Goal: Complete Application Form: Complete application form

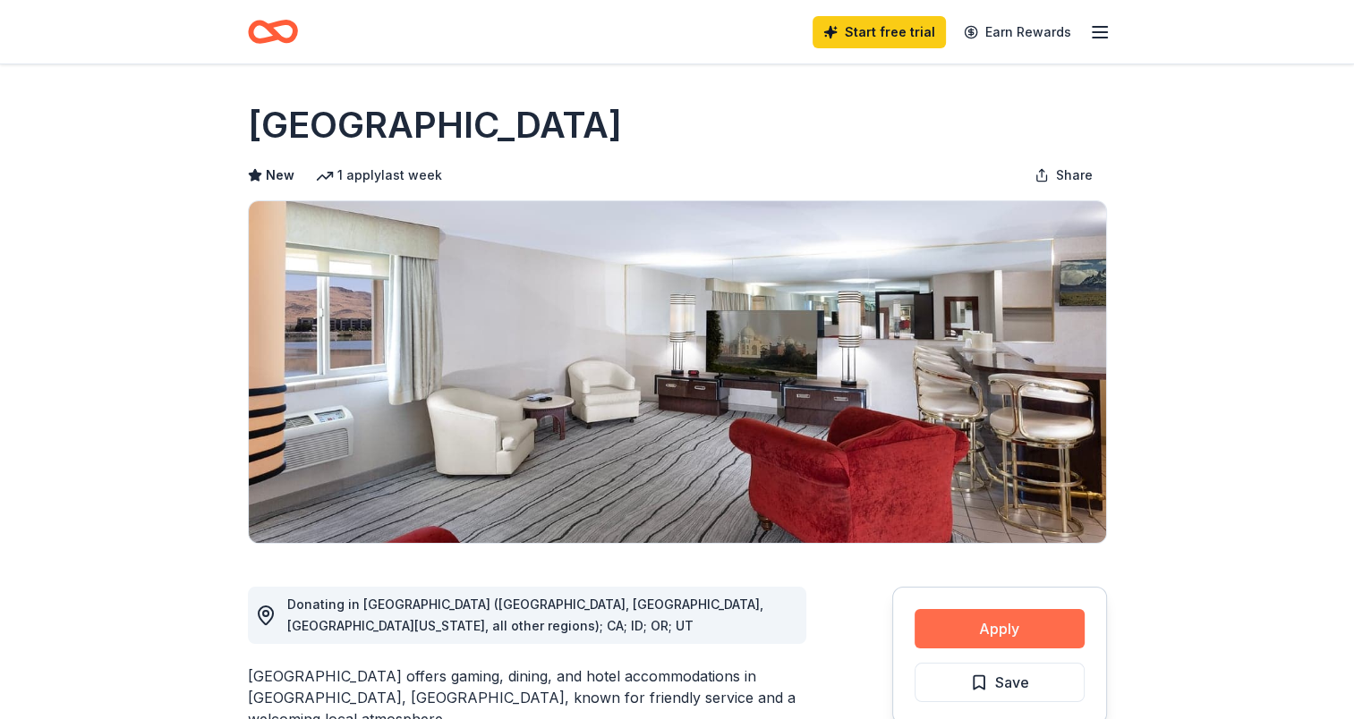
click at [966, 637] on button "Apply" at bounding box center [999, 628] width 170 height 39
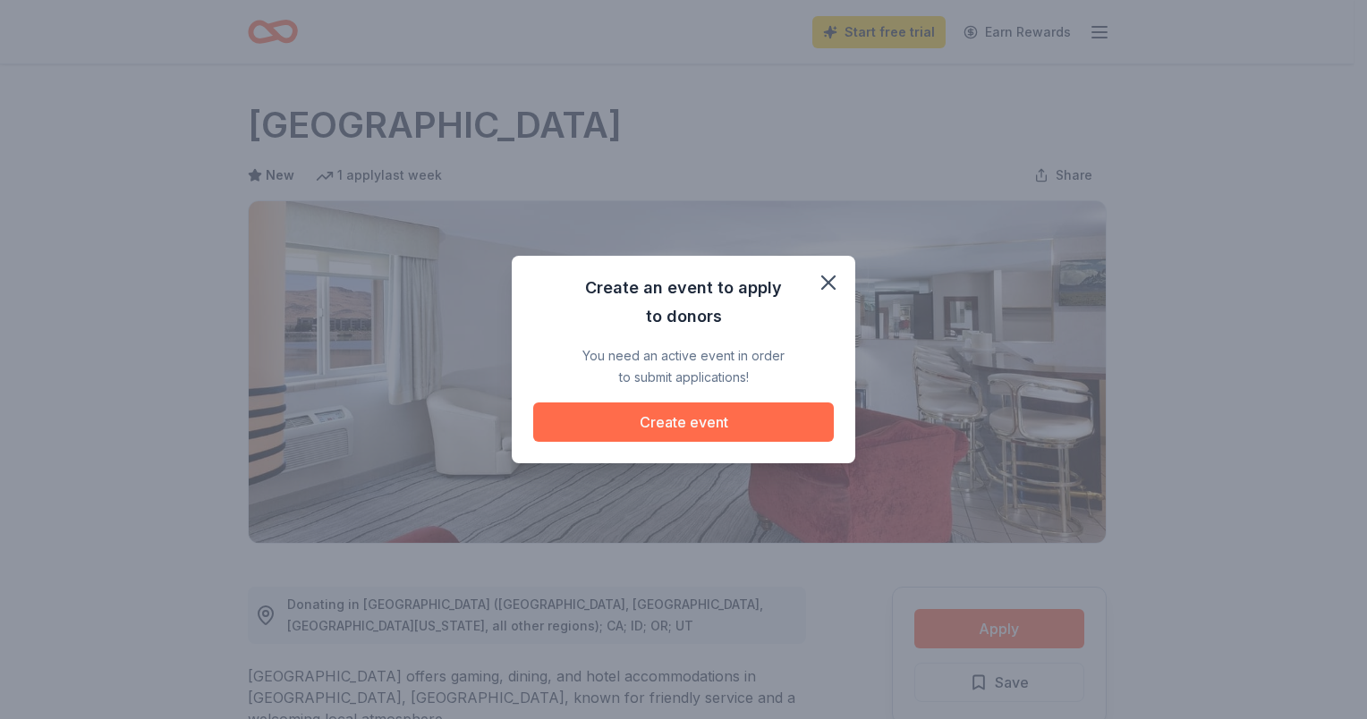
click at [722, 422] on button "Create event" at bounding box center [683, 422] width 301 height 39
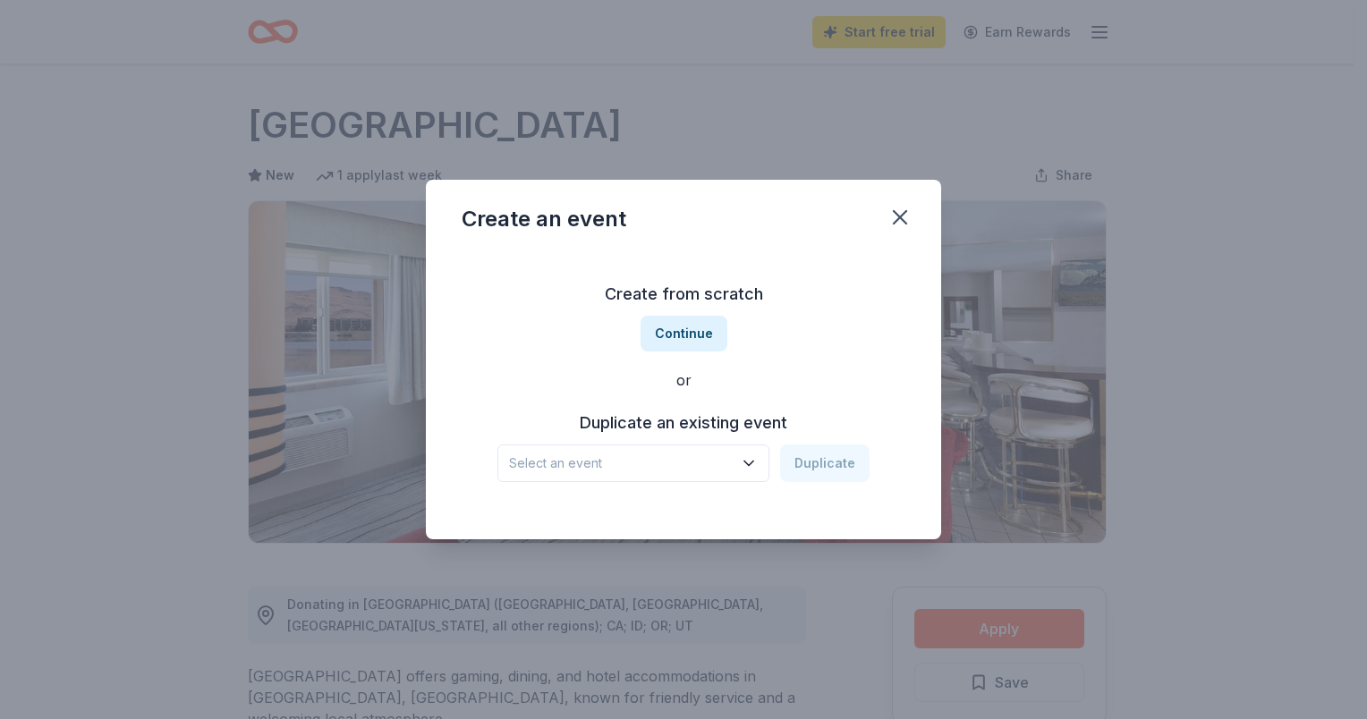
click at [733, 463] on span "Select an event" at bounding box center [621, 463] width 224 height 21
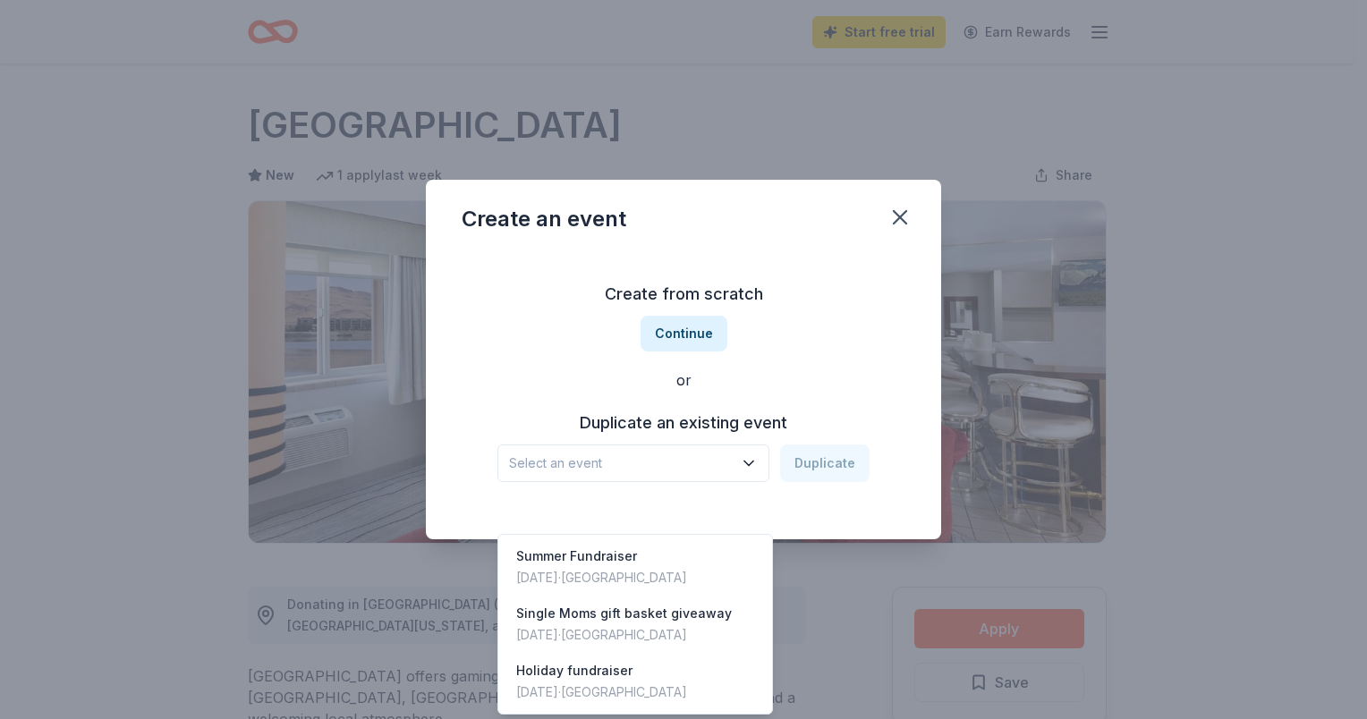
click at [660, 331] on div "Create from scratch Continue or Duplicate an existing event Select an event Dup…" at bounding box center [684, 380] width 444 height 259
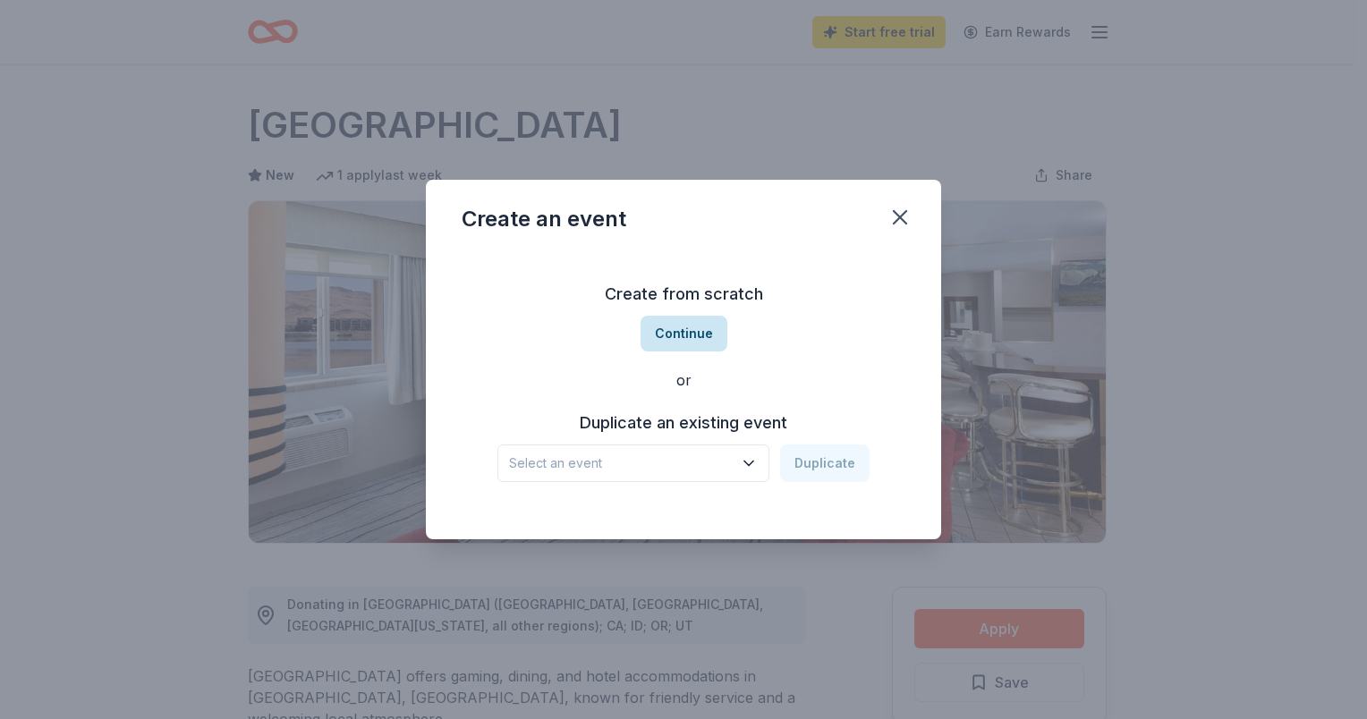
click at [684, 340] on button "Continue" at bounding box center [684, 334] width 87 height 36
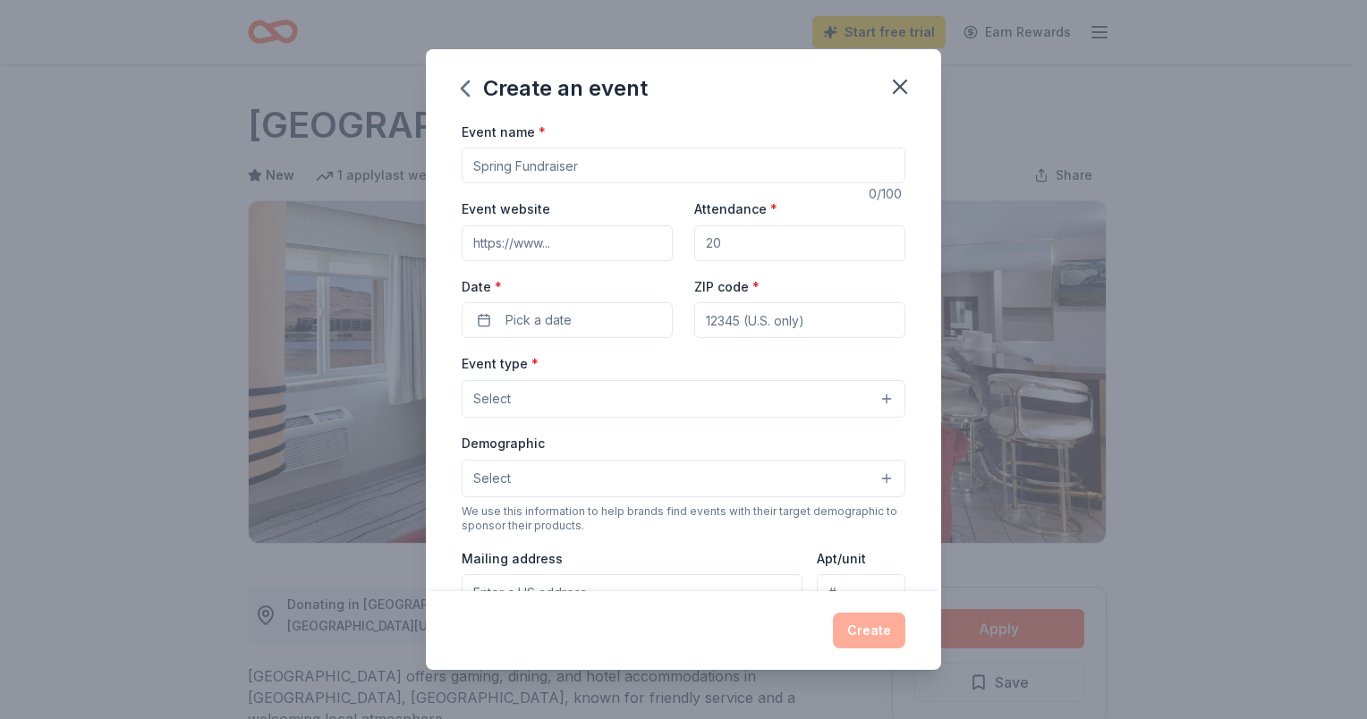
click at [507, 173] on input "Event name *" at bounding box center [684, 166] width 444 height 36
click at [519, 167] on input "Event name *" at bounding box center [684, 166] width 444 height 36
type input "Holiday Fundraiser"
click at [576, 322] on button "Pick a date" at bounding box center [567, 320] width 211 height 36
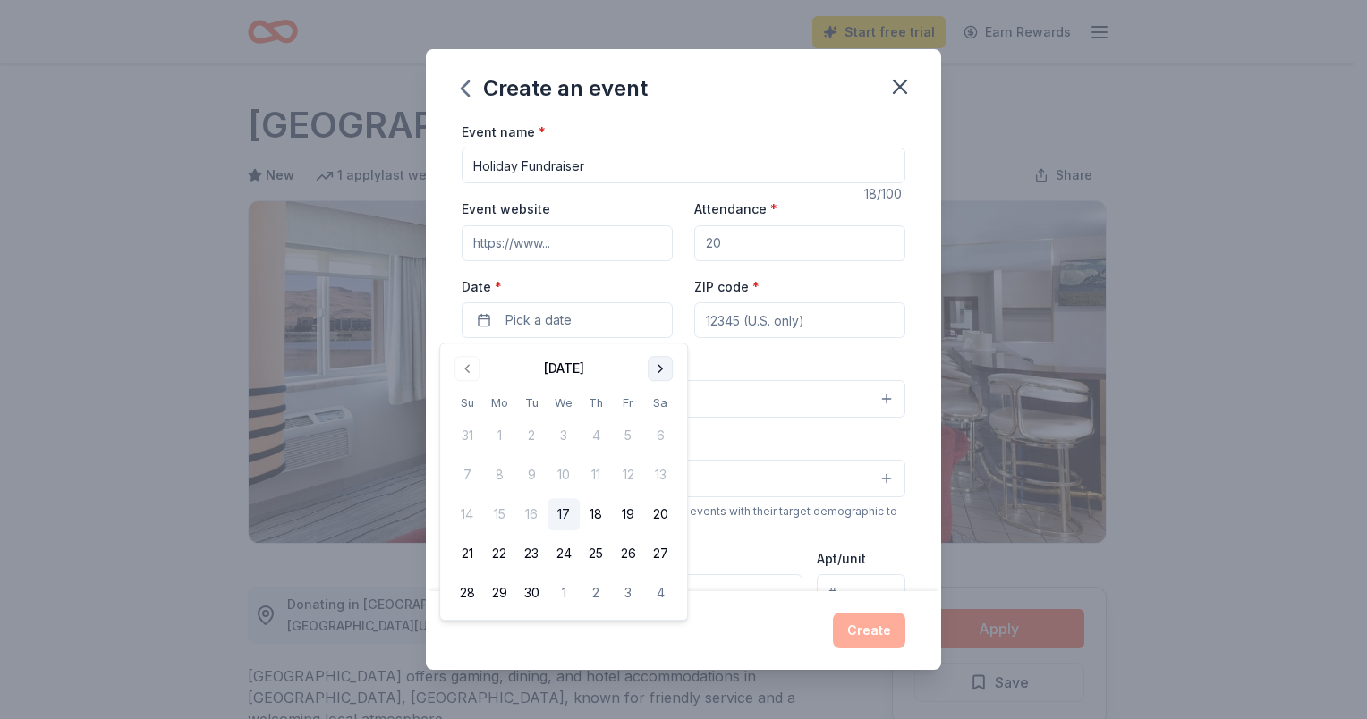
click at [656, 373] on button "Go to next month" at bounding box center [660, 368] width 25 height 25
click at [658, 438] on button "6" at bounding box center [660, 436] width 32 height 32
click at [556, 250] on input "Event website" at bounding box center [567, 243] width 211 height 36
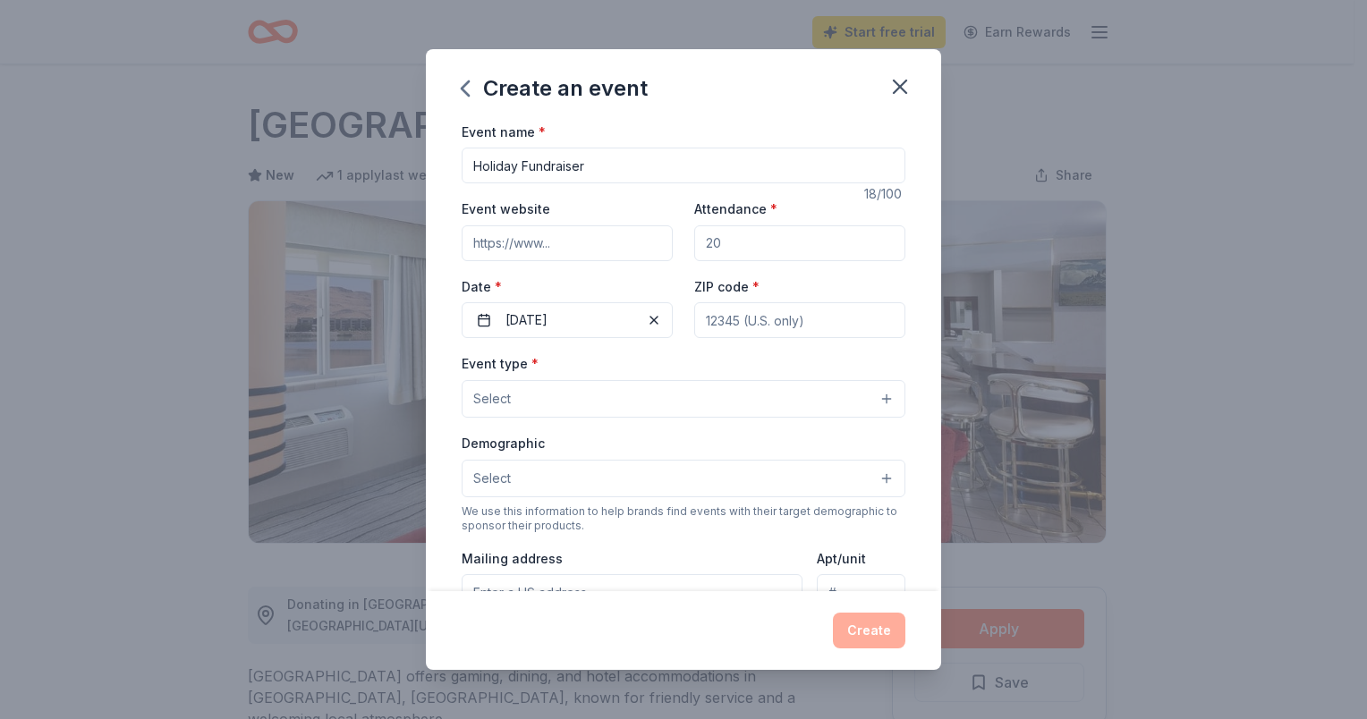
type input "https://facebook.com/wavemissionteam.org"
type input "100"
type input "94531"
type input "3377 Deer Valley Road, #189"
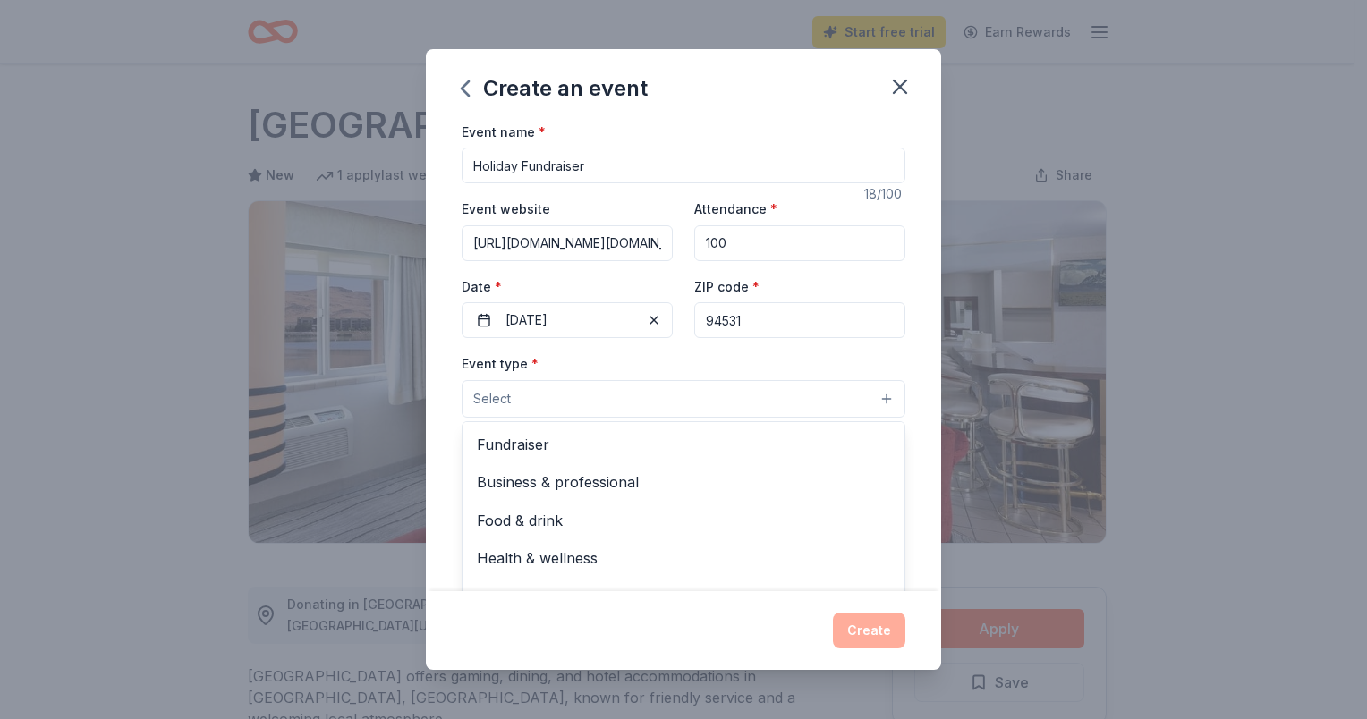
click at [609, 406] on button "Select" at bounding box center [684, 399] width 444 height 38
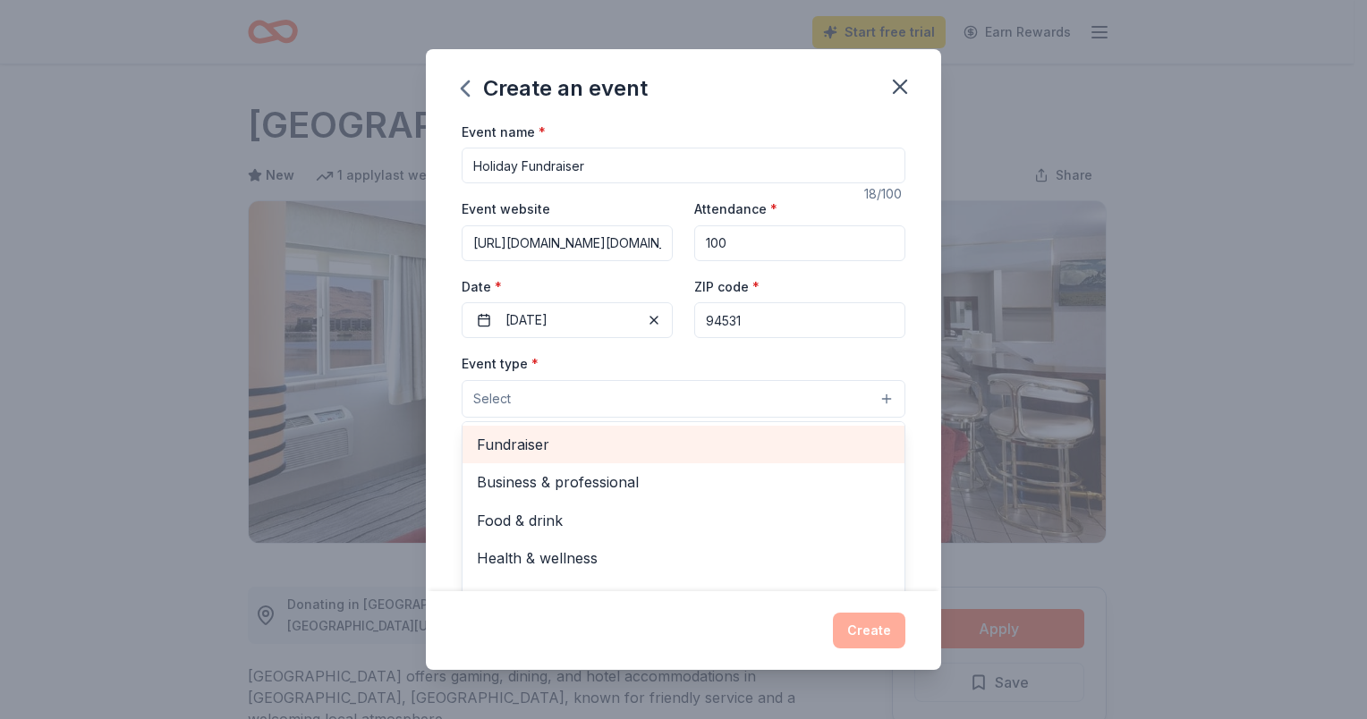
click at [685, 452] on span "Fundraiser" at bounding box center [683, 444] width 413 height 23
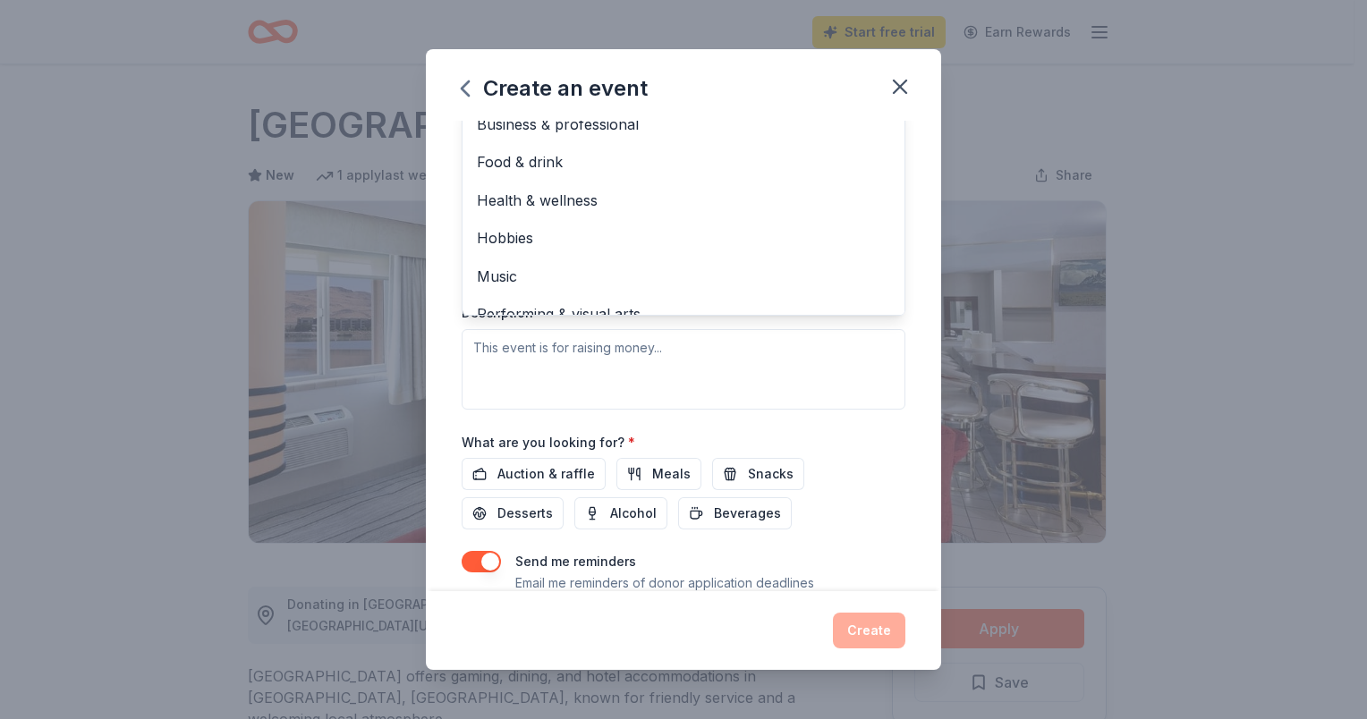
scroll to position [385, 0]
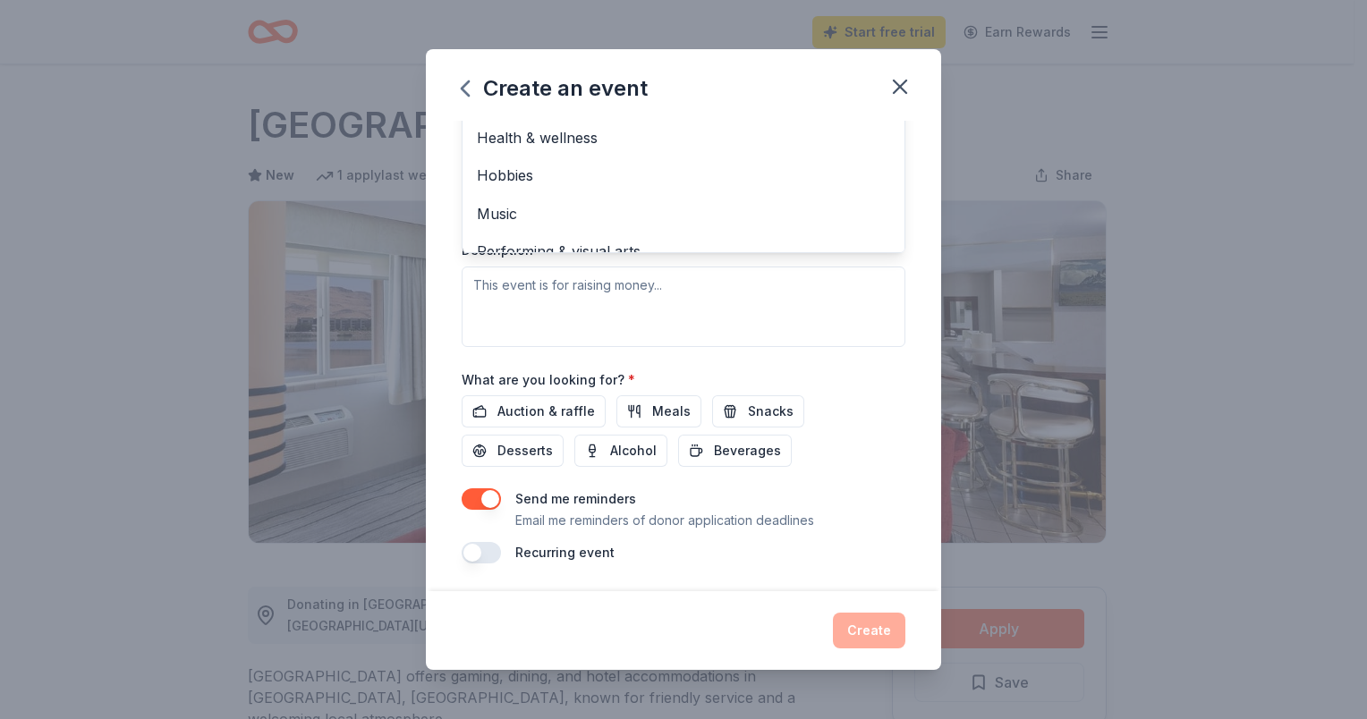
drag, startPoint x: 684, startPoint y: 84, endPoint x: 886, endPoint y: 112, distance: 203.2
click at [886, 112] on div "Create an event Event name * Holiday Fundraiser 18 /100 Event website https://f…" at bounding box center [683, 360] width 515 height 622
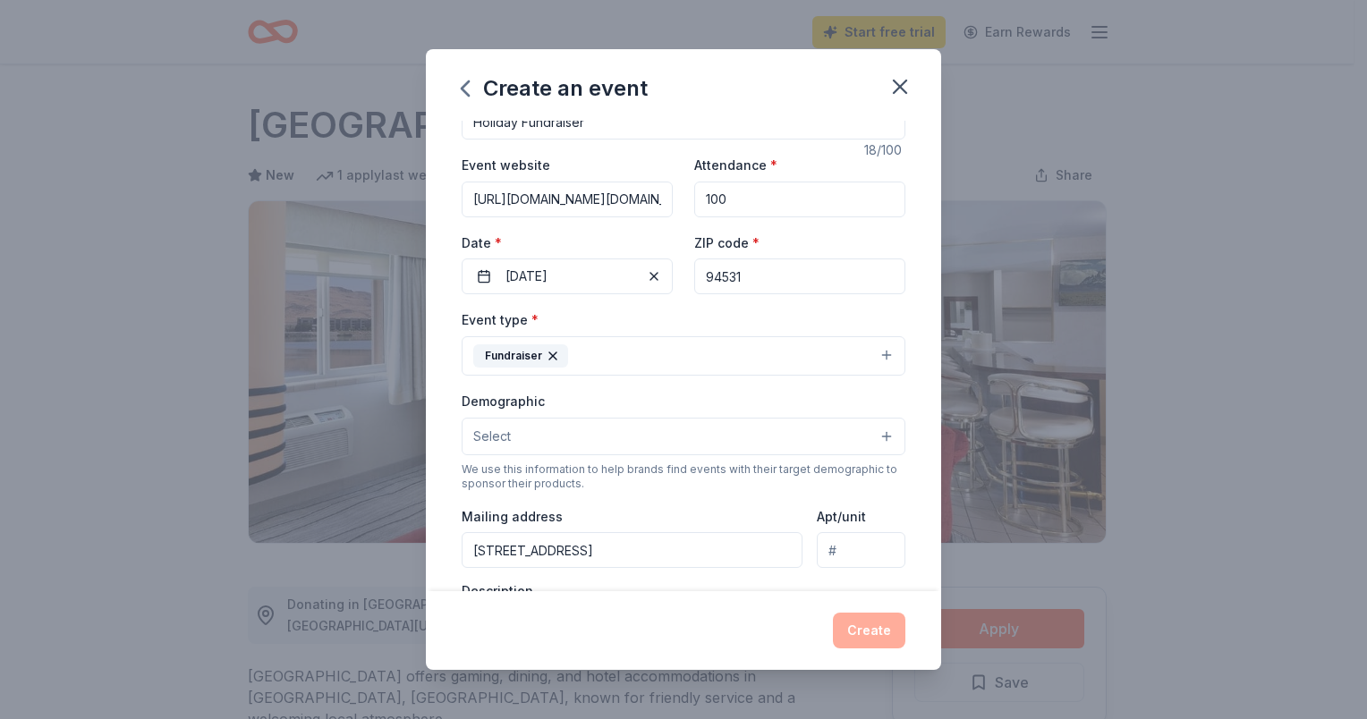
click at [620, 437] on button "Select" at bounding box center [684, 437] width 444 height 38
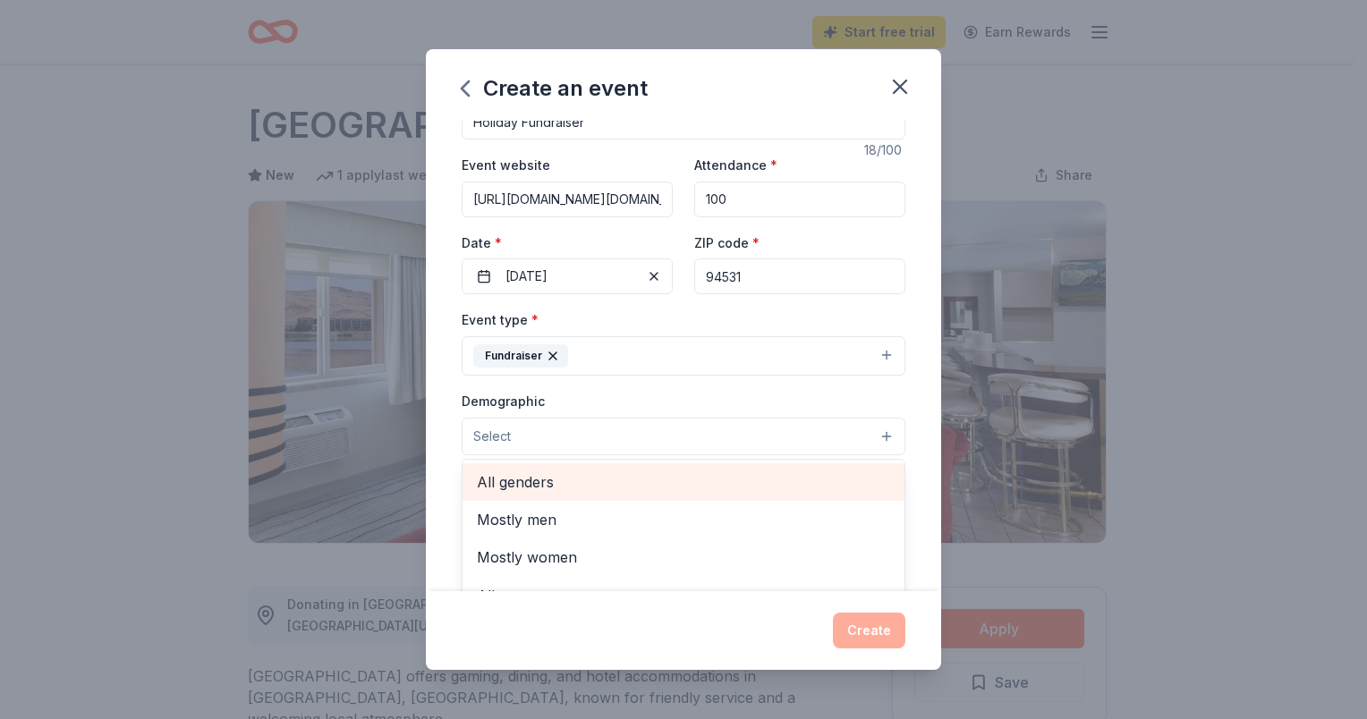
click at [620, 477] on span "All genders" at bounding box center [683, 482] width 413 height 23
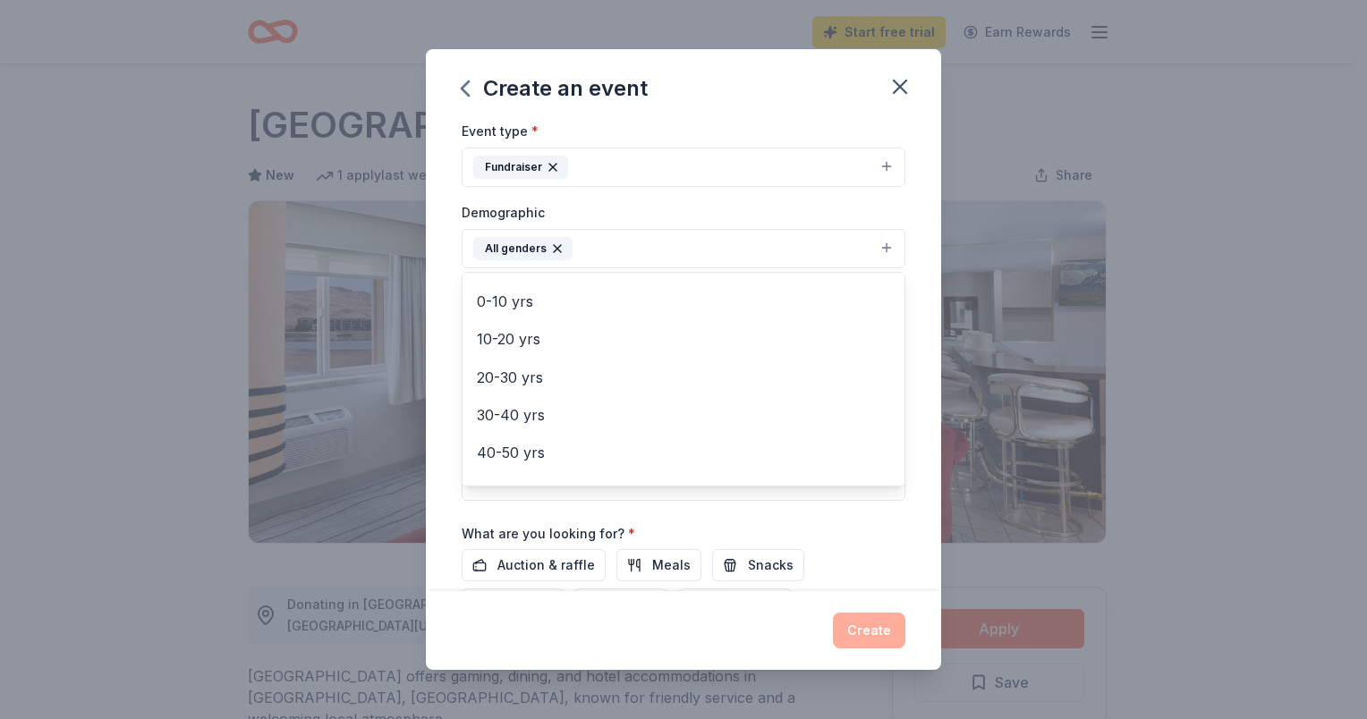
scroll to position [143, 0]
click at [519, 570] on div "Event name * Holiday Fundraiser 18 /100 Event website https://facebook.com/wave…" at bounding box center [684, 303] width 444 height 830
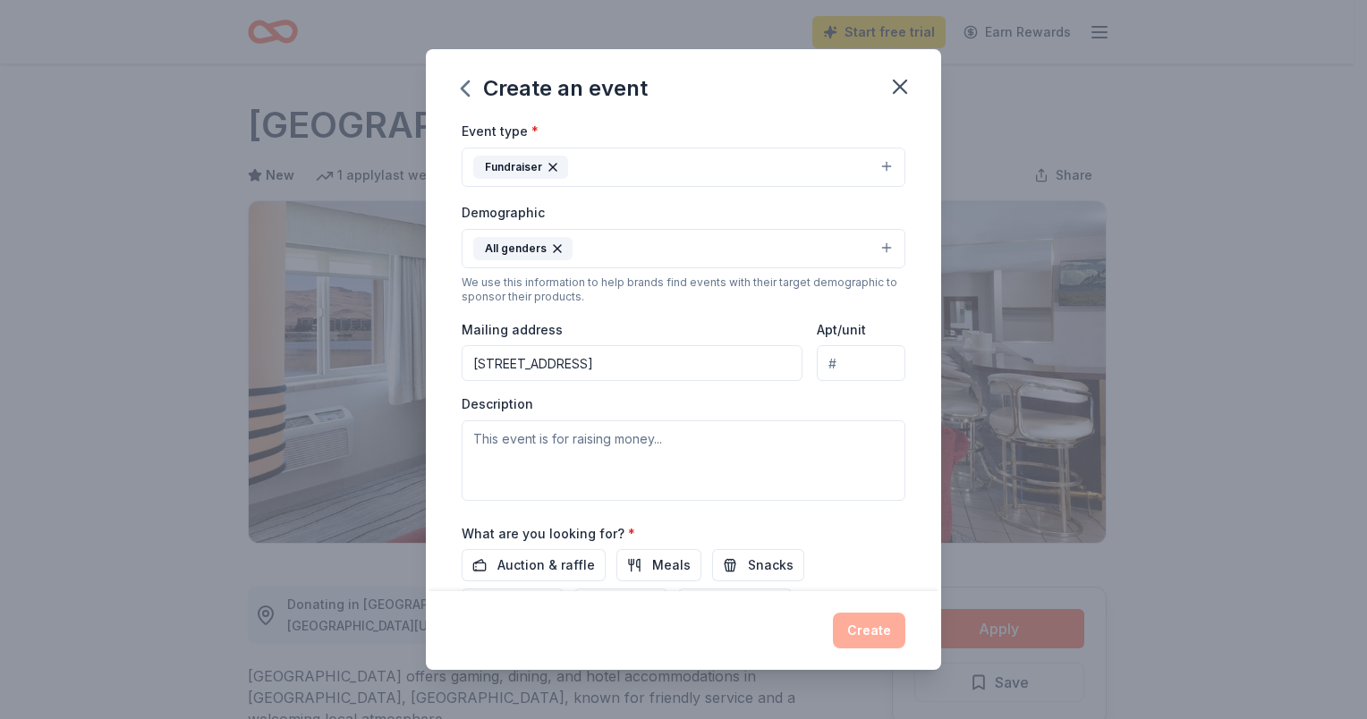
click at [519, 570] on span "Auction & raffle" at bounding box center [546, 565] width 98 height 21
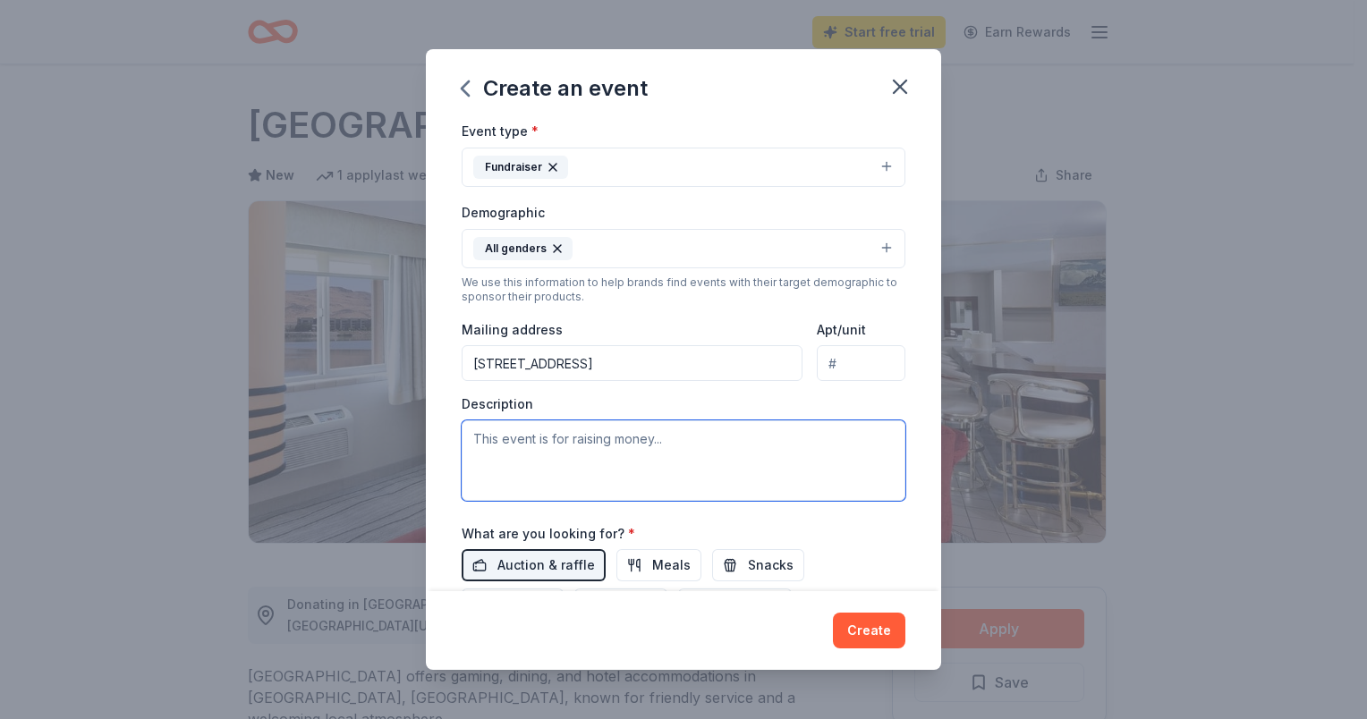
click at [492, 454] on textarea at bounding box center [684, 461] width 444 height 81
type textarea "w"
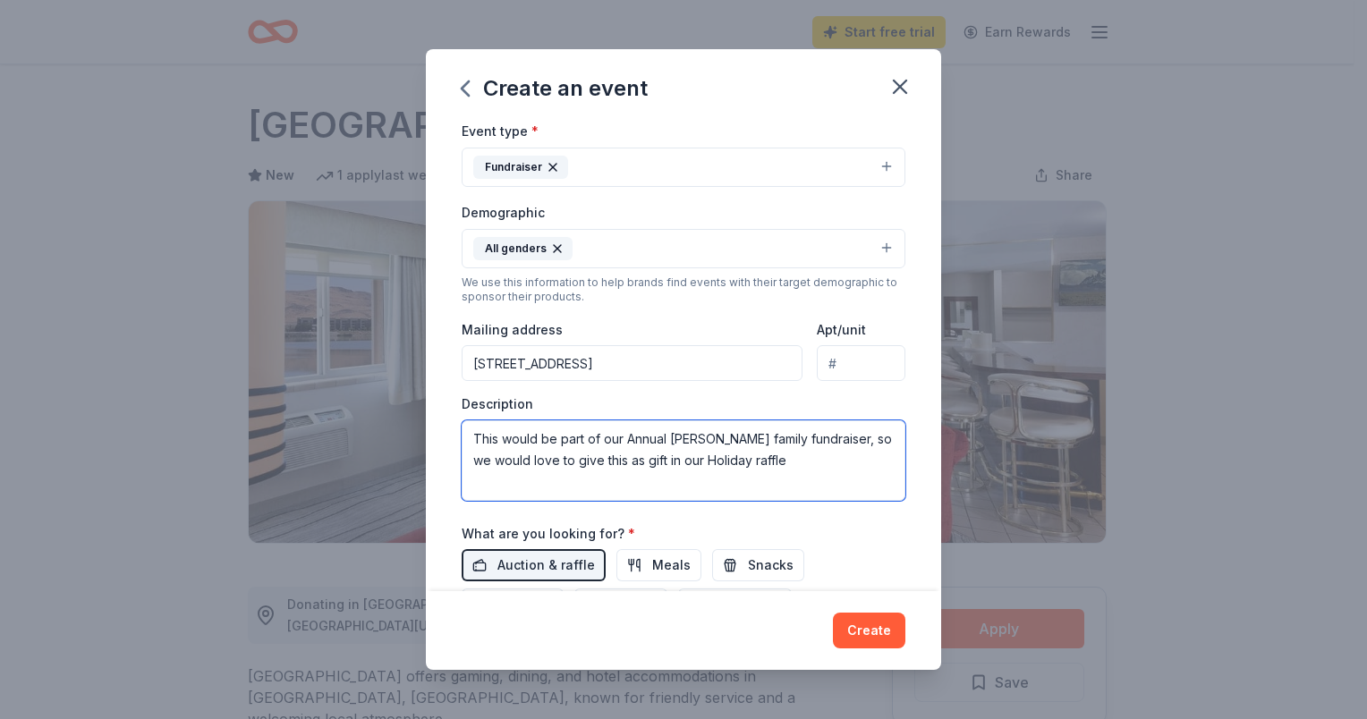
type textarea "This would be part of our Annual Foster family fundraiser, so we would love to …"
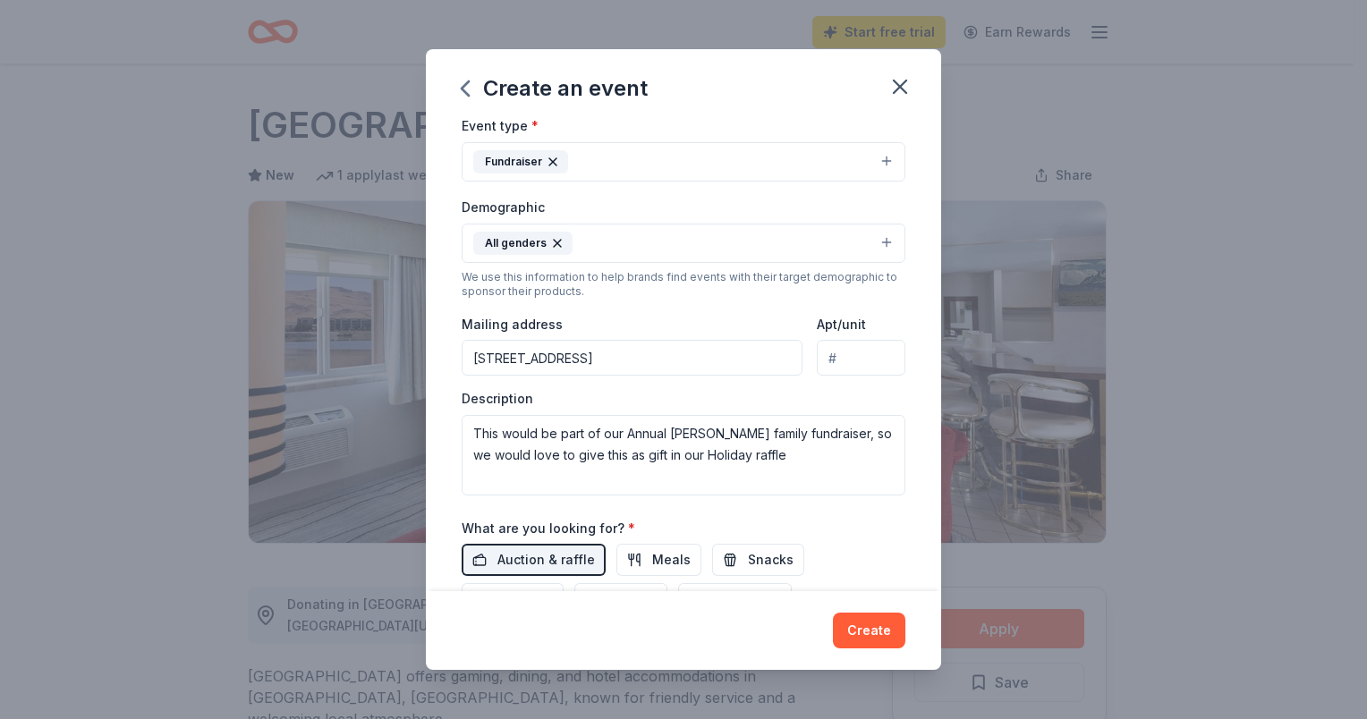
scroll to position [387, 0]
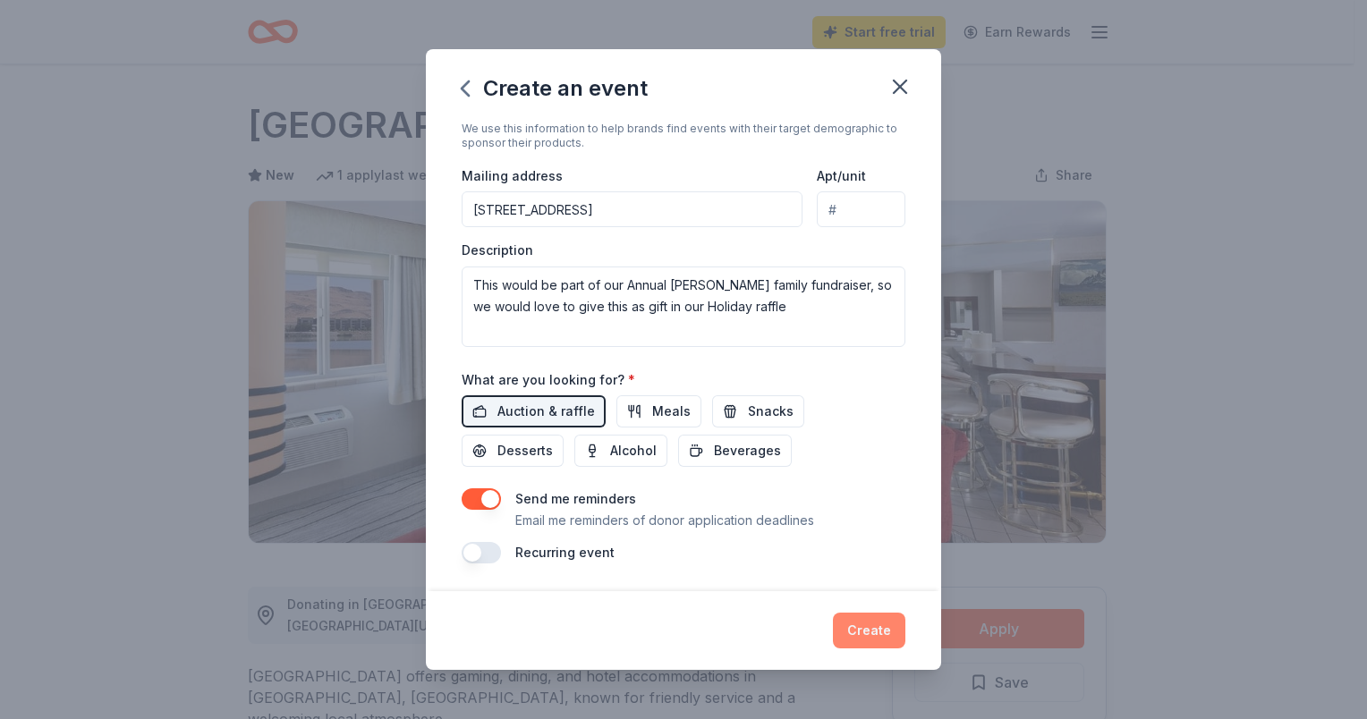
click at [877, 630] on button "Create" at bounding box center [869, 631] width 72 height 36
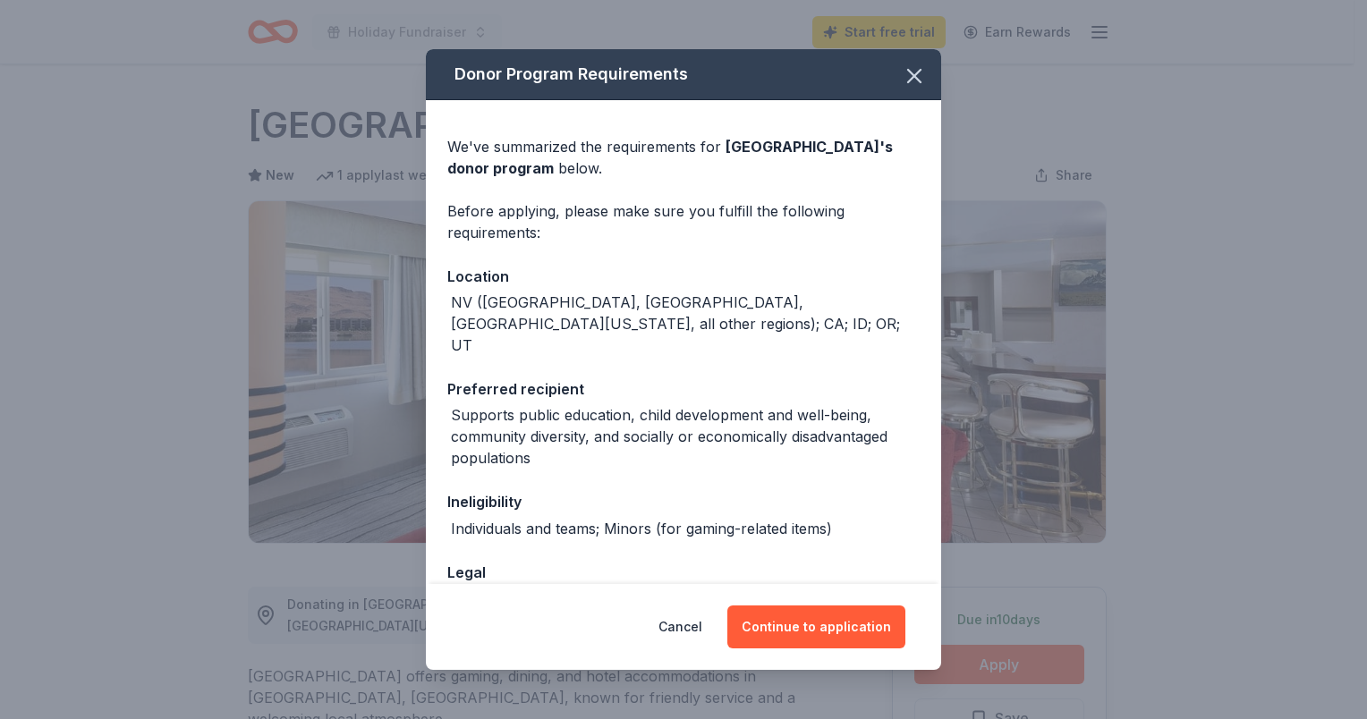
scroll to position [98, 0]
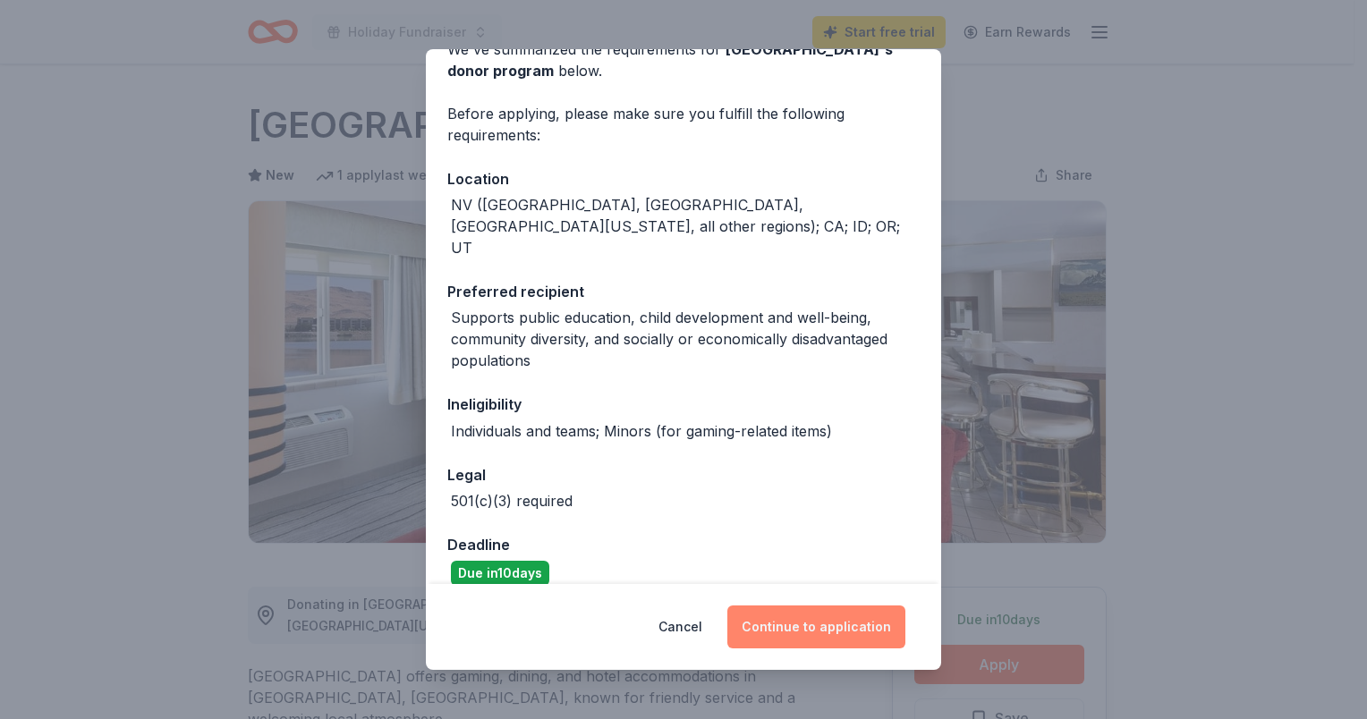
click at [828, 633] on button "Continue to application" at bounding box center [816, 627] width 178 height 43
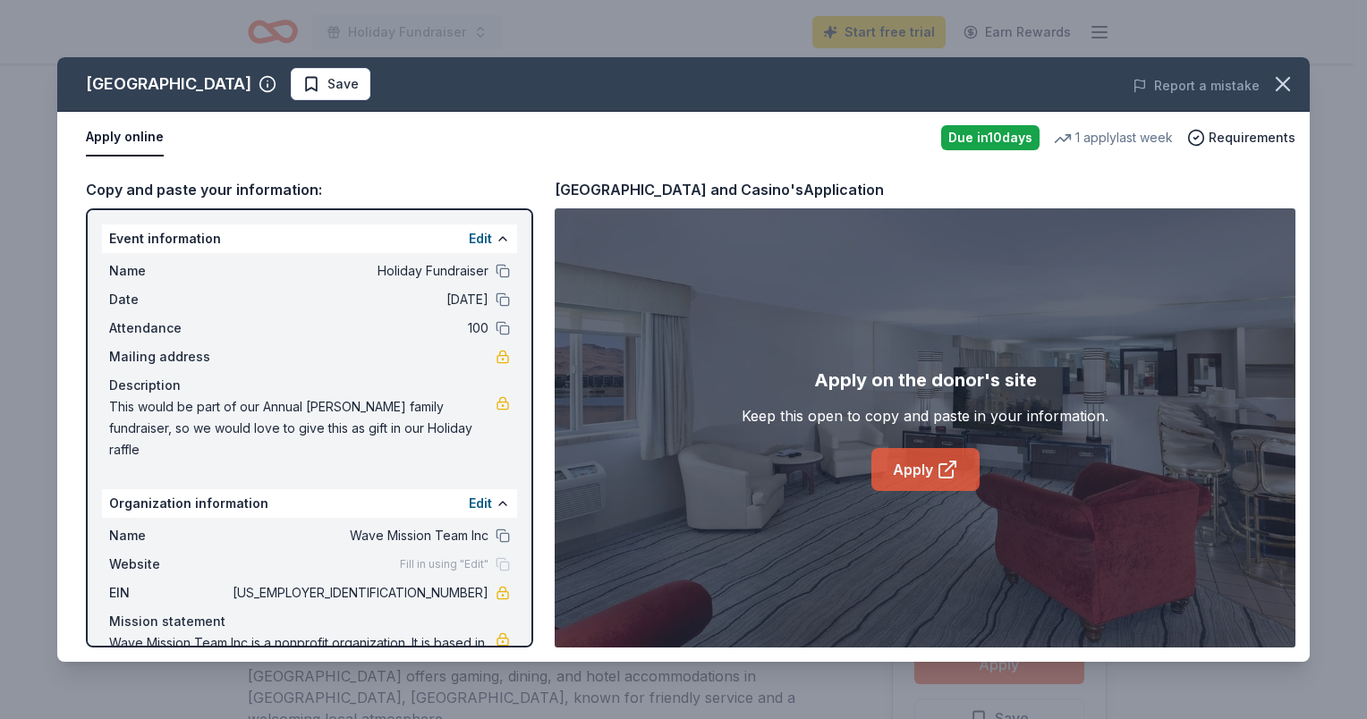
click at [902, 469] on link "Apply" at bounding box center [925, 469] width 108 height 43
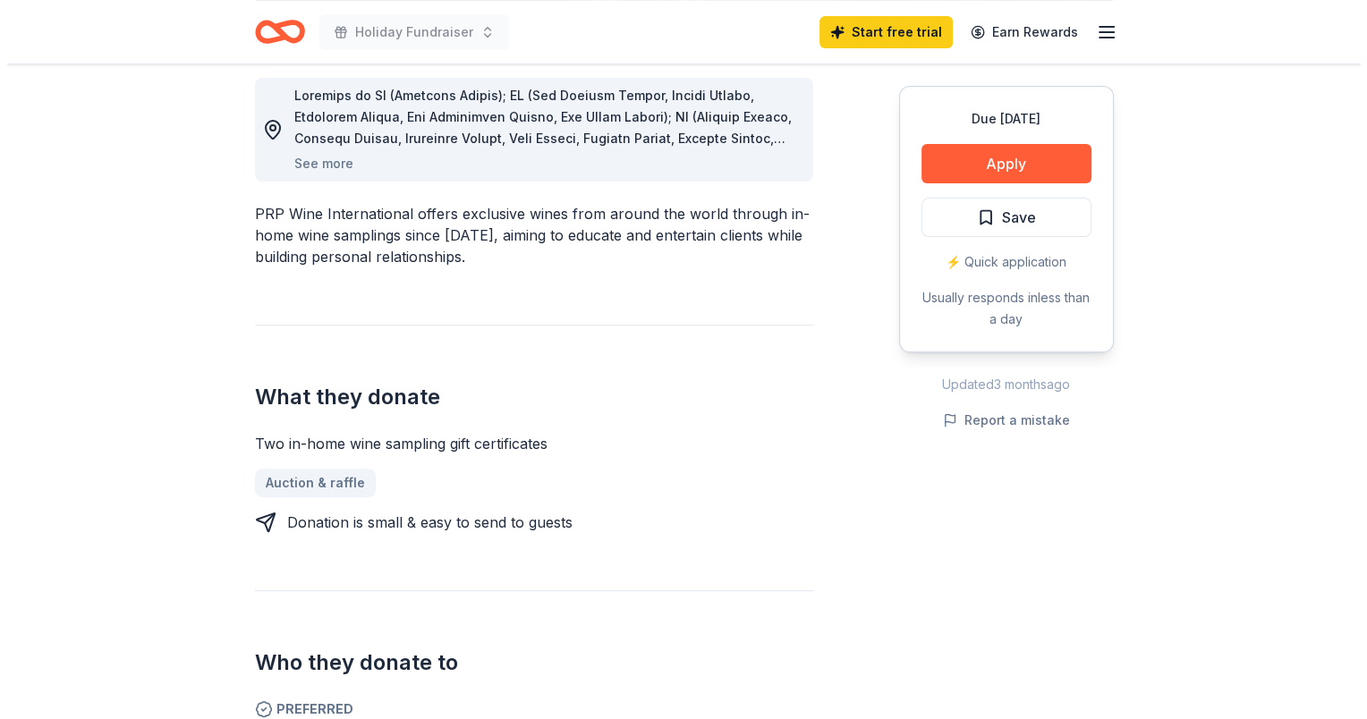
scroll to position [444, 0]
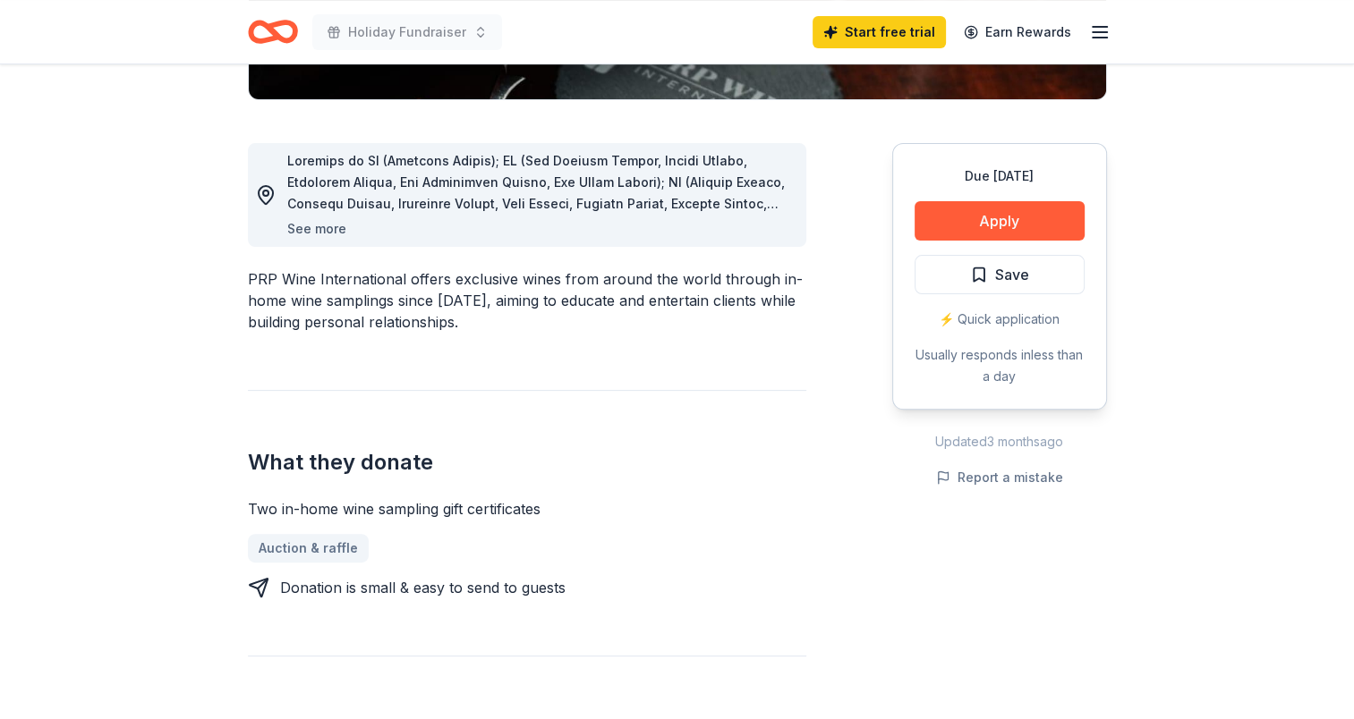
click at [302, 229] on button "See more" at bounding box center [316, 228] width 59 height 21
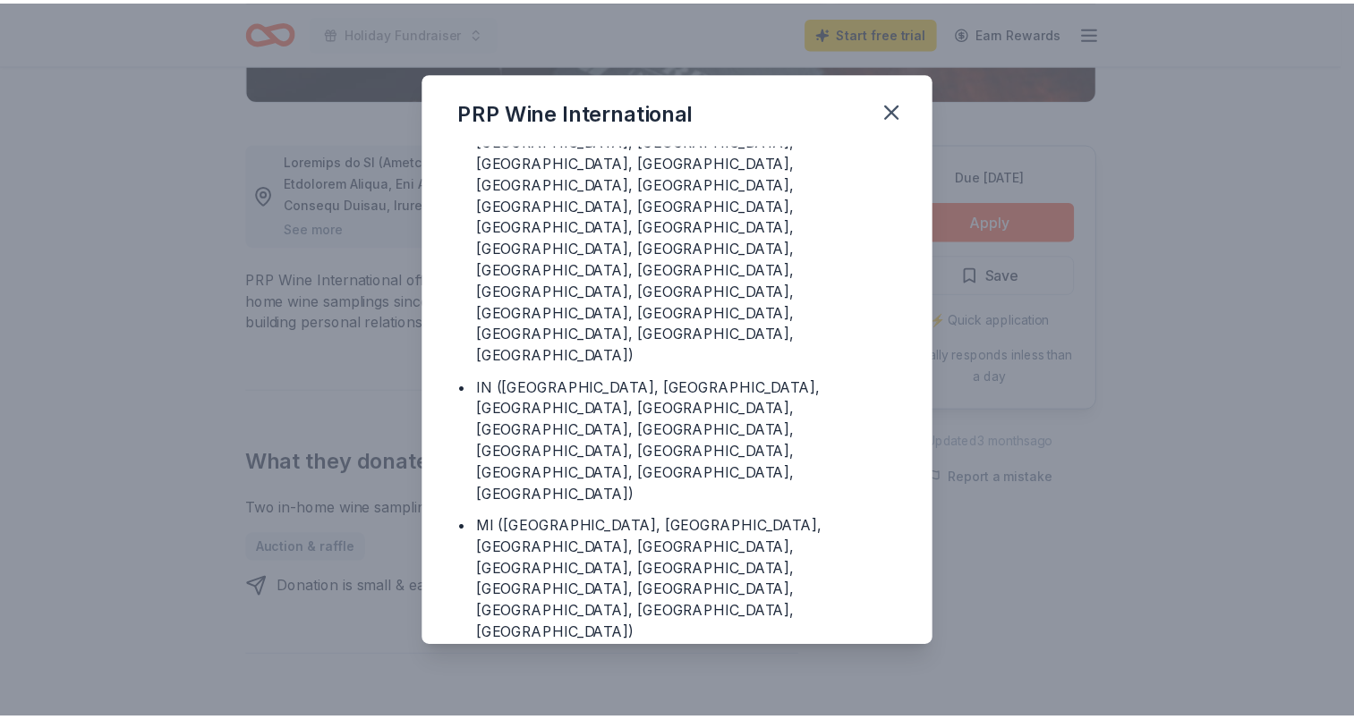
scroll to position [0, 0]
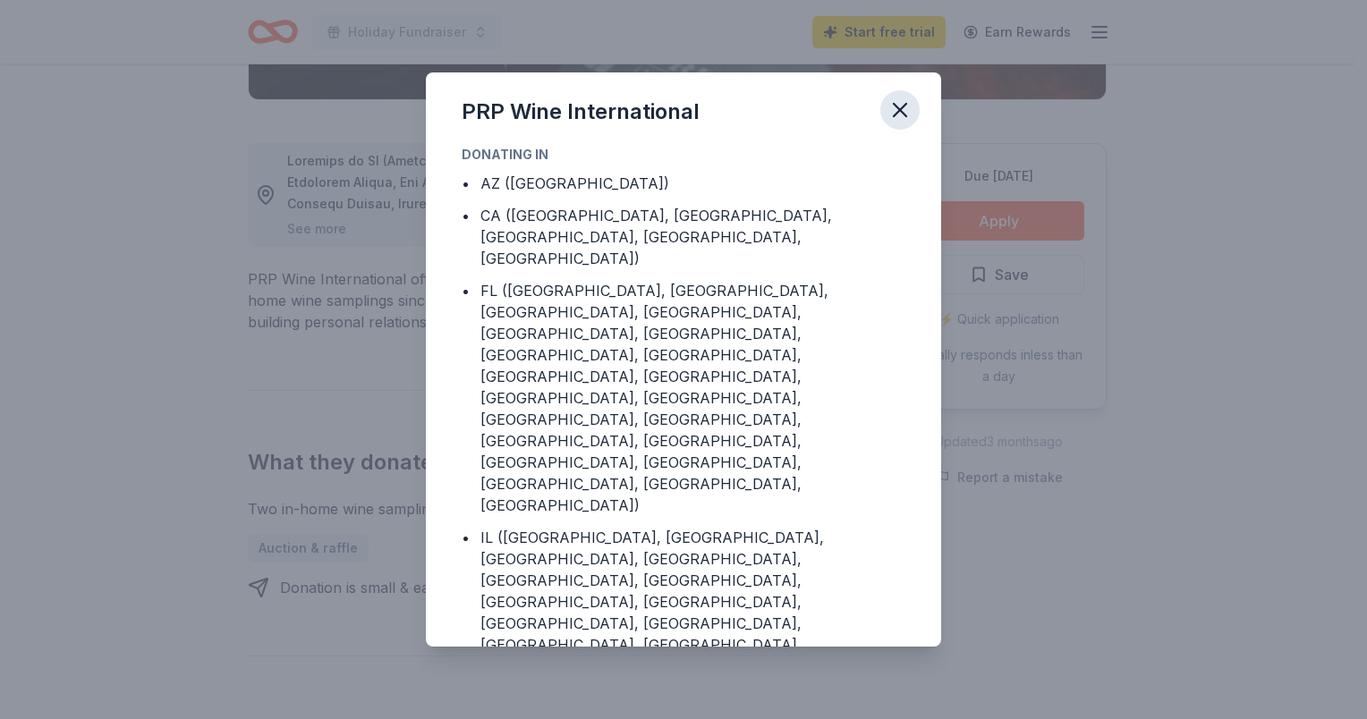
click at [898, 118] on icon "button" at bounding box center [900, 110] width 25 height 25
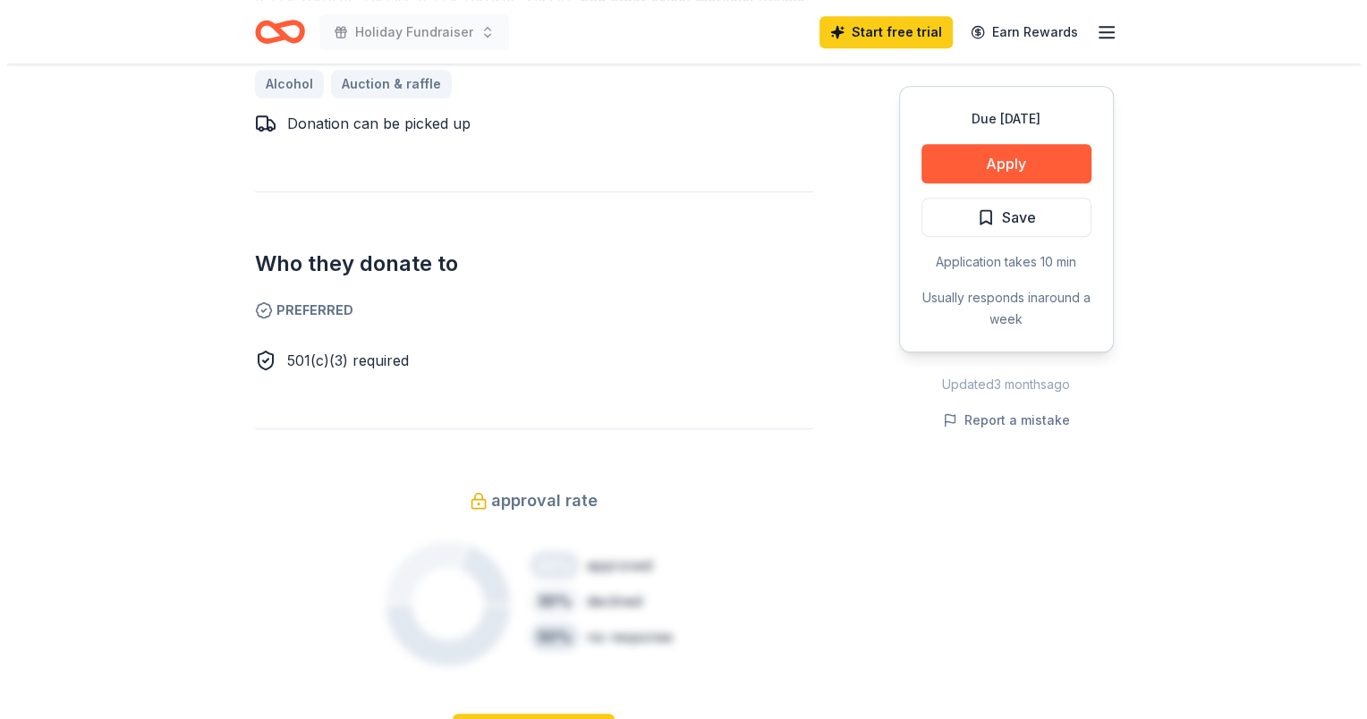
scroll to position [941, 0]
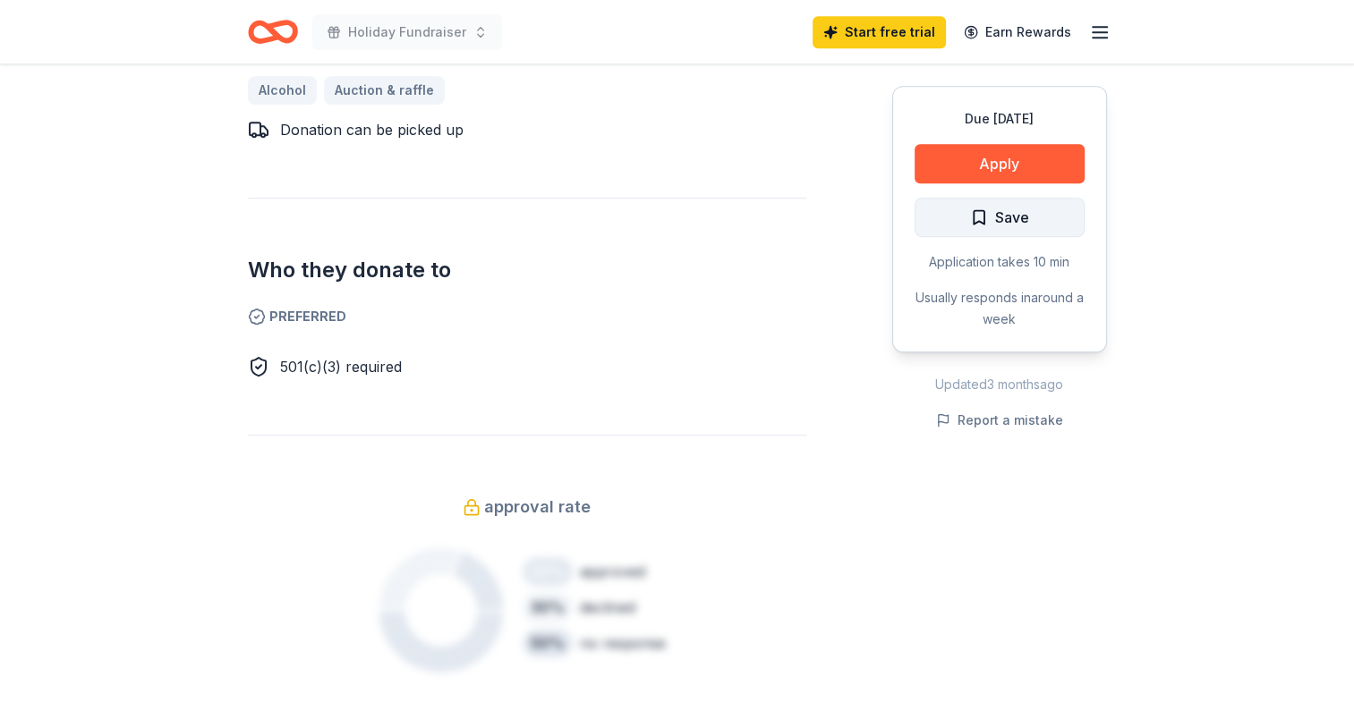
click at [968, 225] on button "Save" at bounding box center [999, 217] width 170 height 39
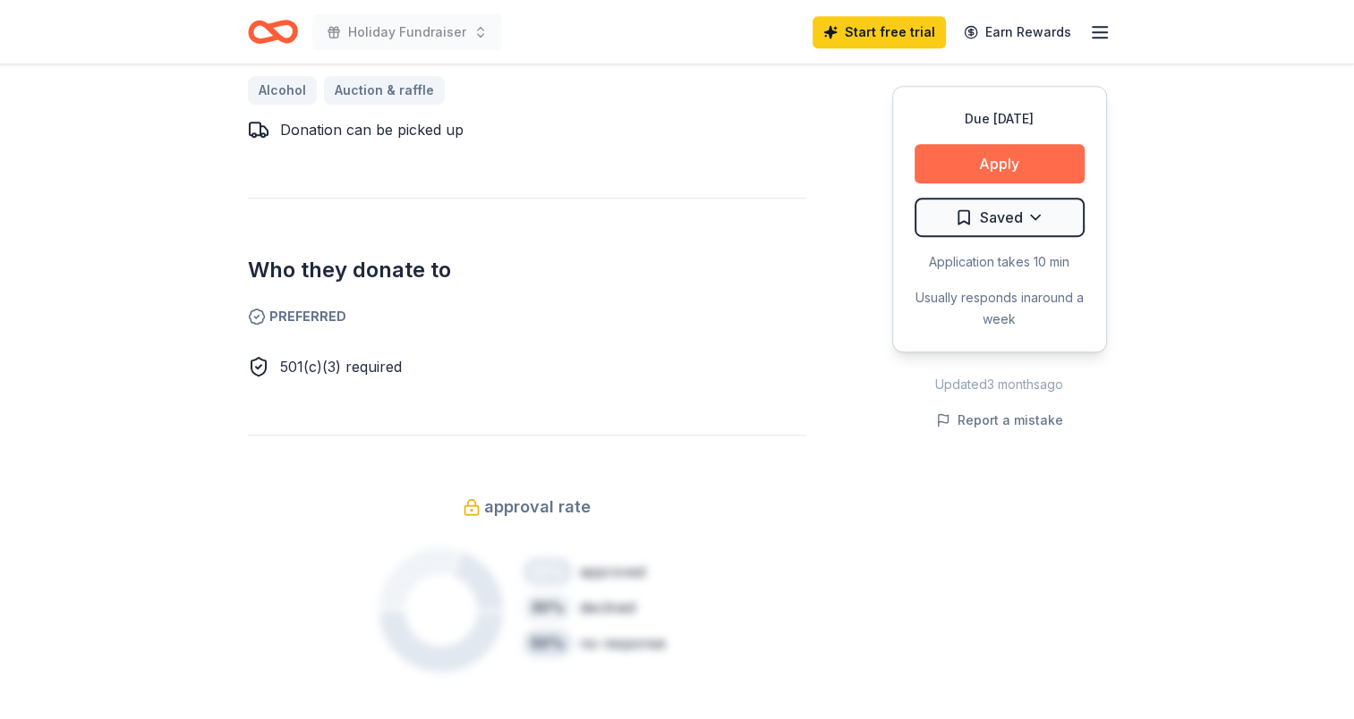
click at [975, 167] on button "Apply" at bounding box center [999, 163] width 170 height 39
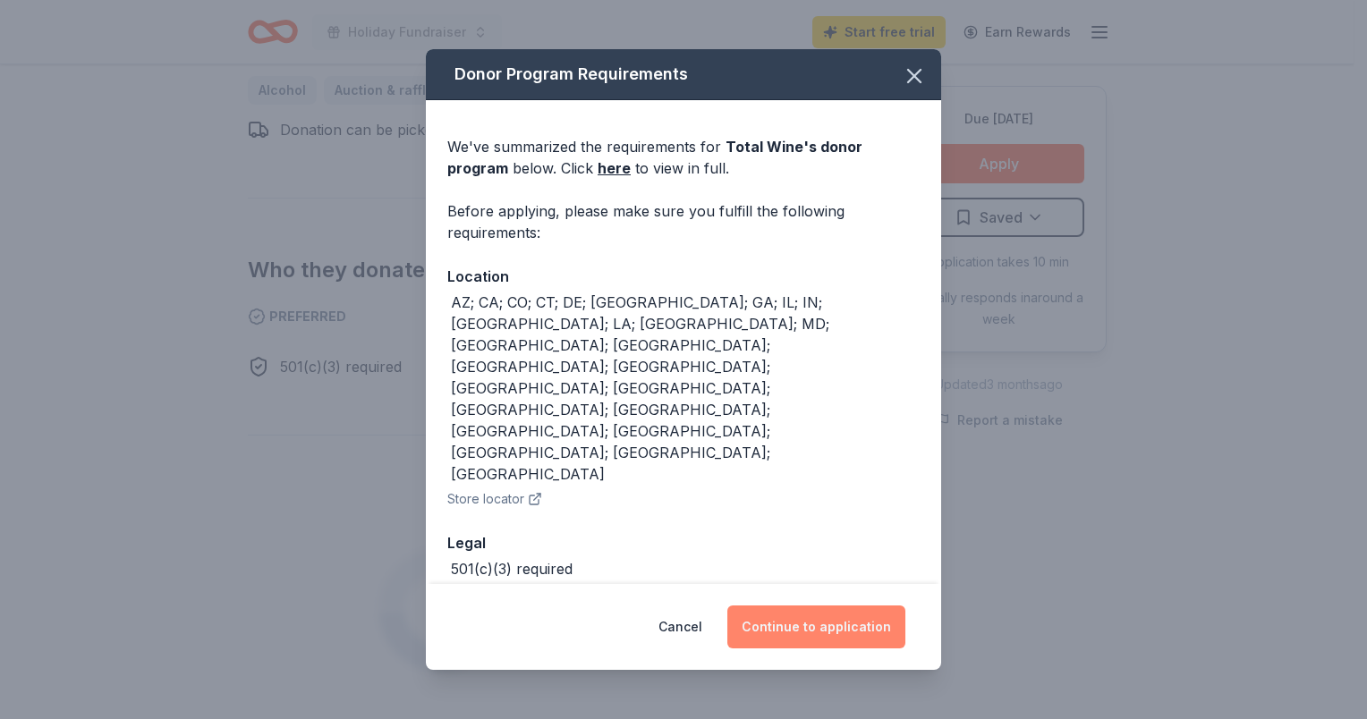
click at [787, 606] on button "Continue to application" at bounding box center [816, 627] width 178 height 43
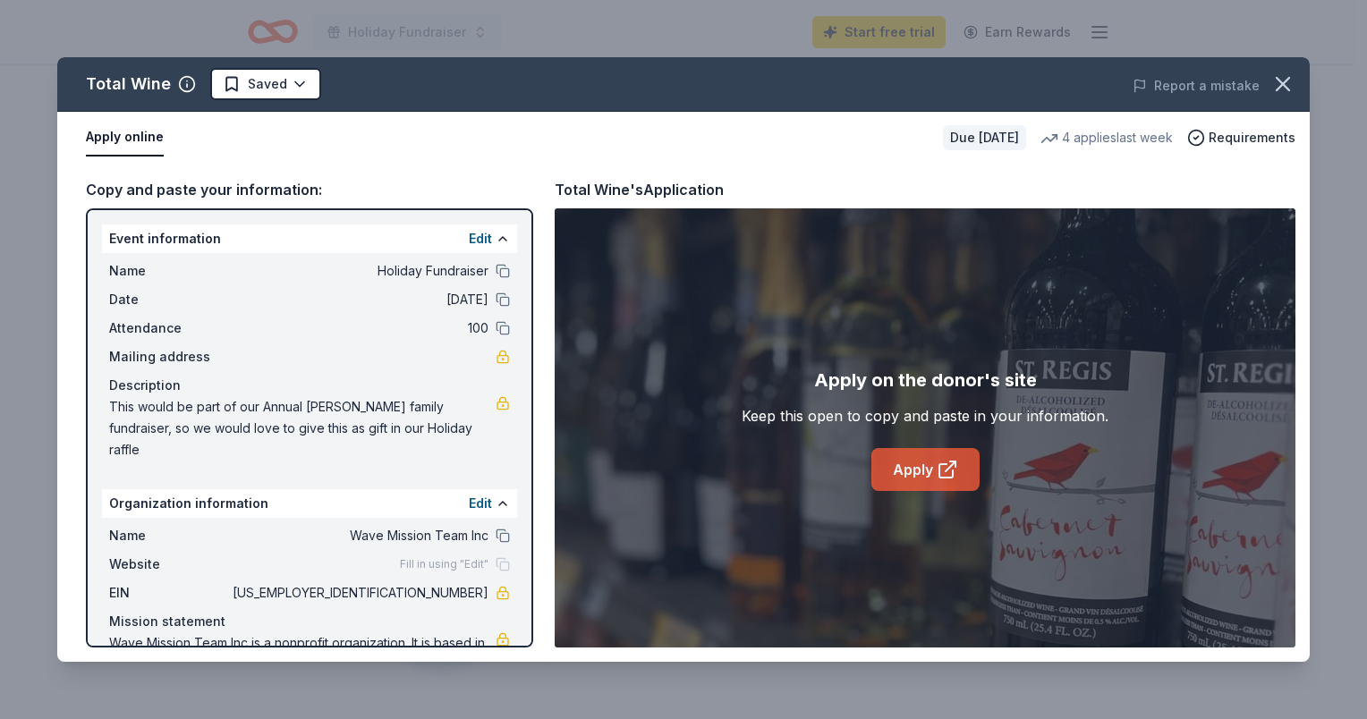
click at [947, 467] on icon at bounding box center [947, 469] width 21 height 21
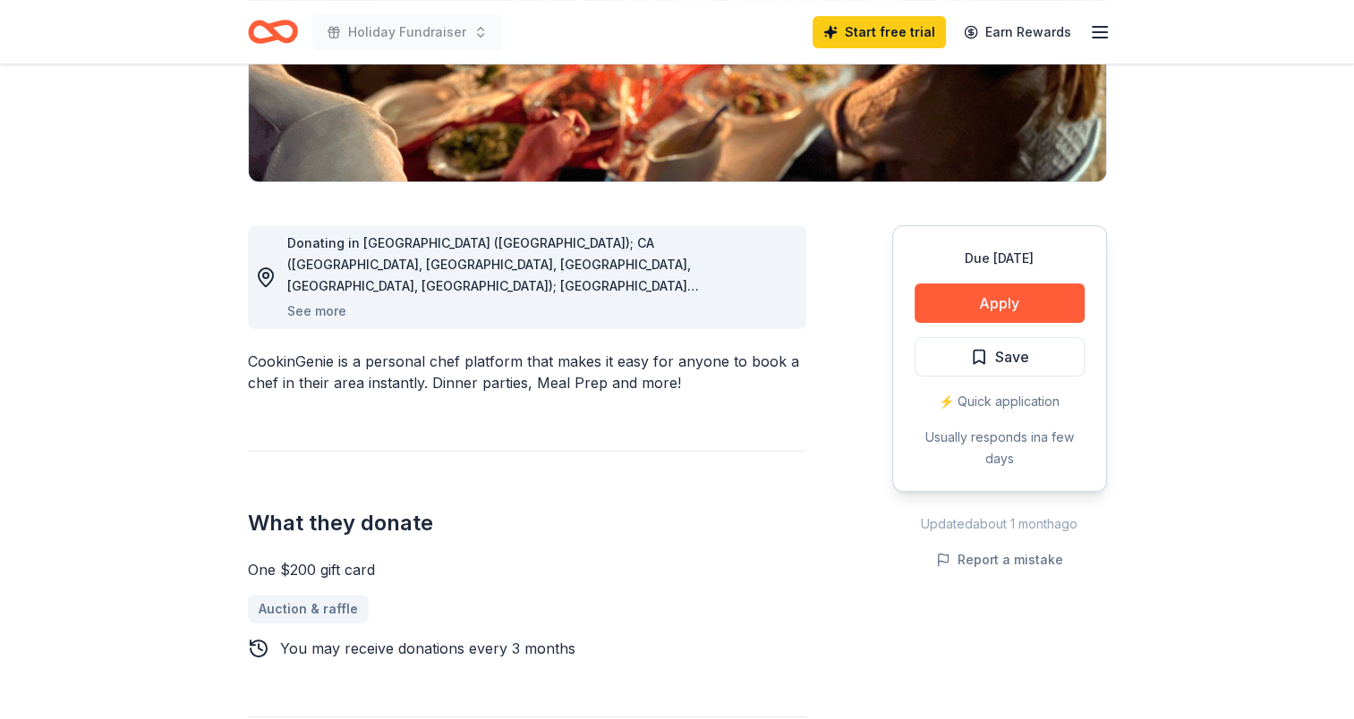
scroll to position [358, 0]
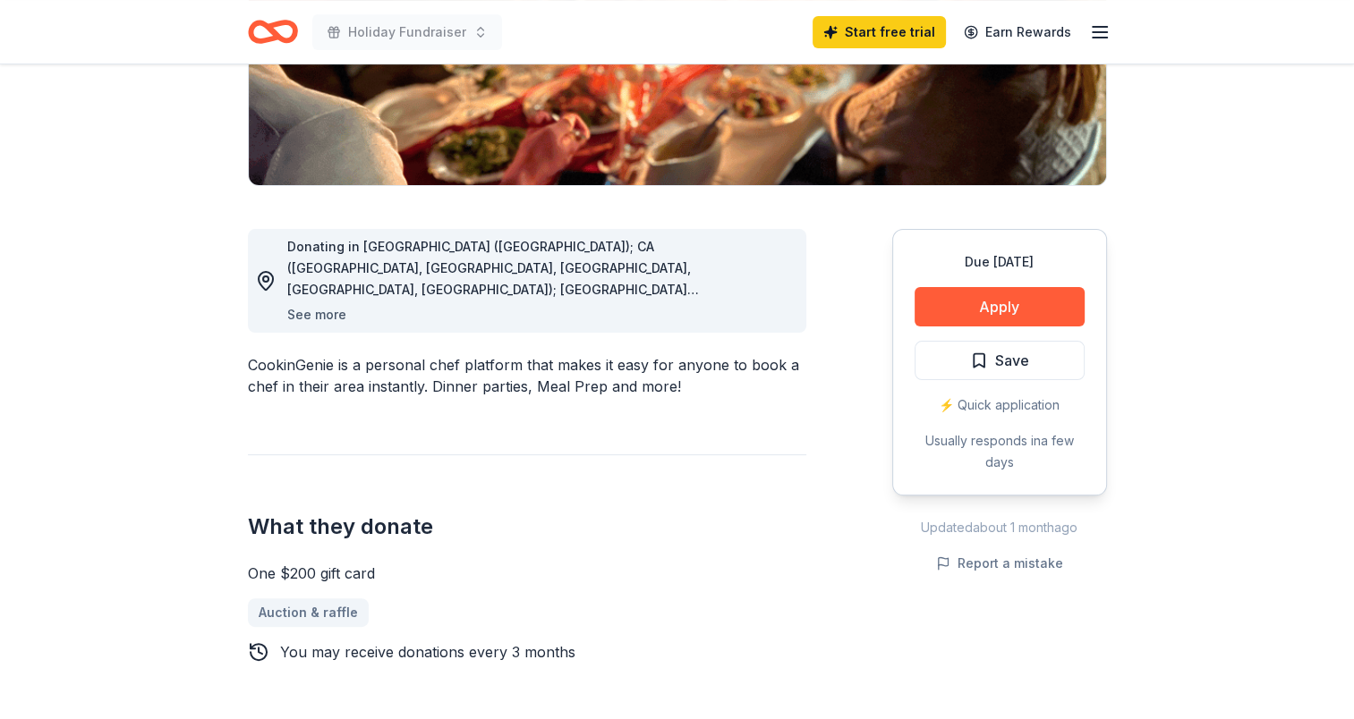
click at [325, 317] on button "See more" at bounding box center [316, 314] width 59 height 21
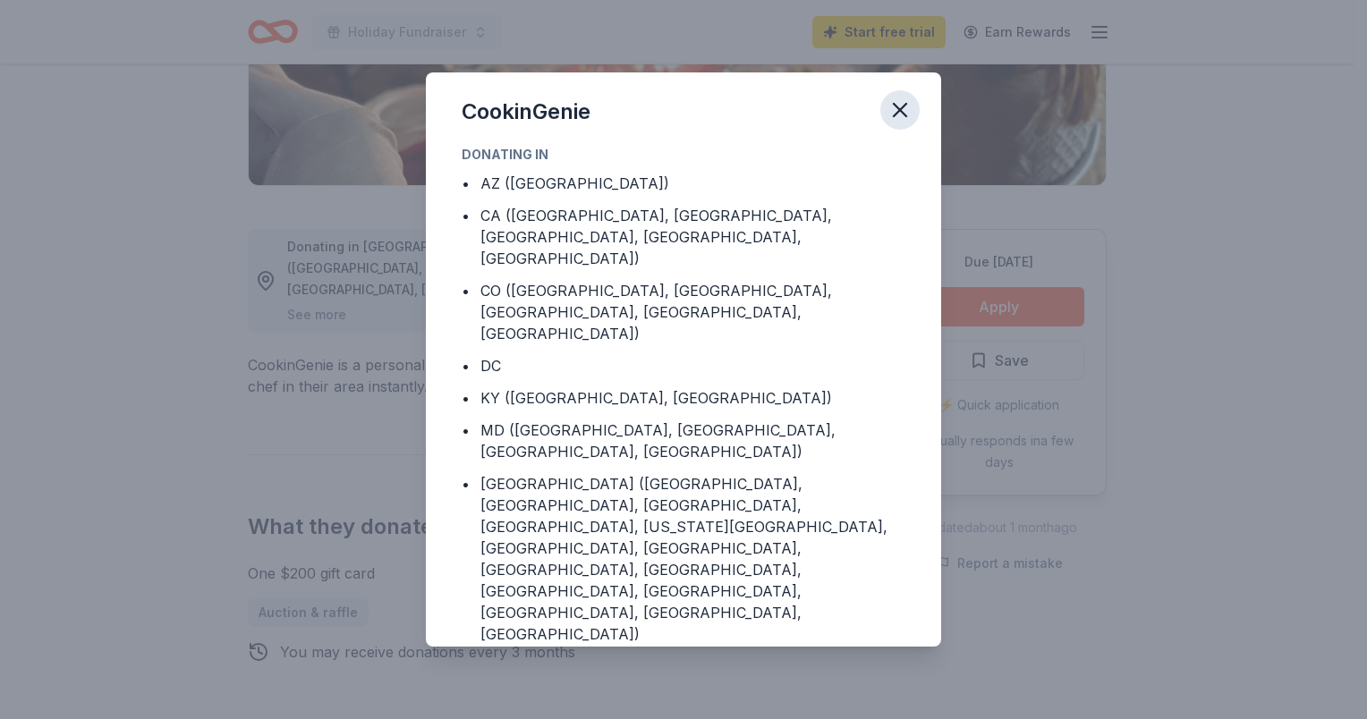
click at [898, 114] on icon "button" at bounding box center [900, 110] width 25 height 25
